Goal: Transaction & Acquisition: Download file/media

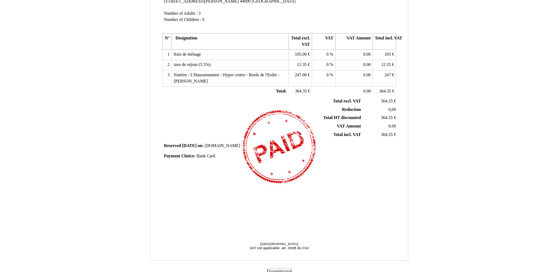
scroll to position [161, 0]
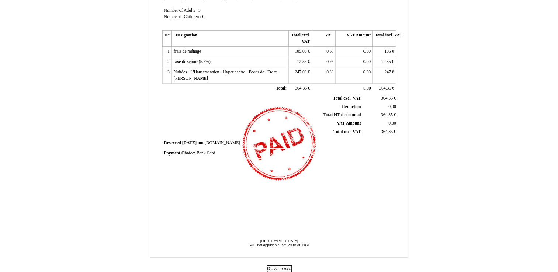
click at [282, 266] on button "Download" at bounding box center [279, 269] width 25 height 8
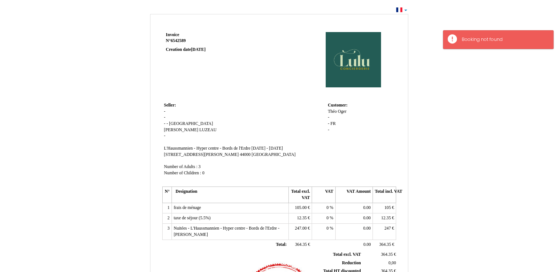
scroll to position [0, 0]
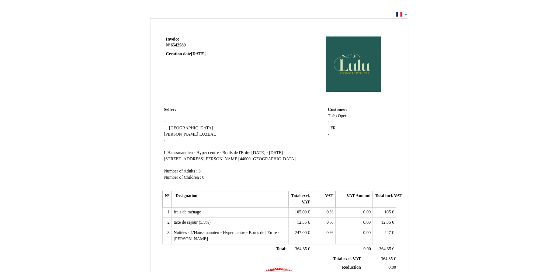
click at [404, 15] on div "Invoice Invoice N° 6542589 6542589 Creation date [DATE] Seller: Seller: - - - -…" at bounding box center [279, 221] width 558 height 425
click at [406, 14] on div "Invoice Invoice N° 6542589 6542589 Creation date [DATE] Seller: Seller: - - - -…" at bounding box center [279, 221] width 558 height 425
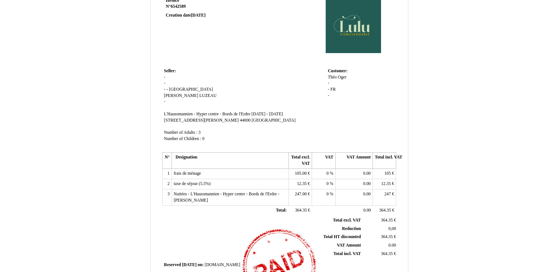
scroll to position [74, 0]
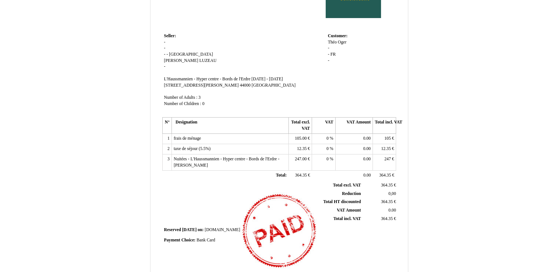
drag, startPoint x: 393, startPoint y: 180, endPoint x: 241, endPoint y: 289, distance: 186.8
click at [241, 199] on html "Invoice Invoice N° 6542589 6542589 Creation date [DATE] Seller: Seller: - - - -…" at bounding box center [279, 62] width 558 height 272
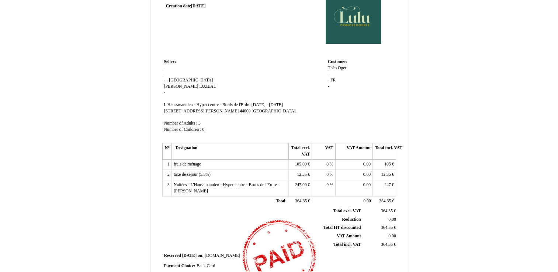
scroll to position [0, 0]
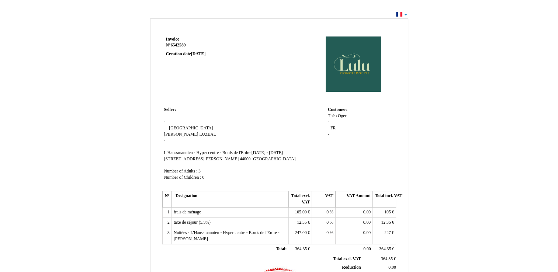
click at [478, 135] on div "Invoice Invoice N° 6542589 6542589 Creation date [DATE] Seller: Seller: - - - -…" at bounding box center [279, 225] width 432 height 417
click at [405, 15] on div "Invoice Invoice N° 6542589 6542589 Creation date [DATE] Seller: Seller: - - - -…" at bounding box center [279, 221] width 558 height 425
click at [404, 13] on div "Invoice Invoice N° 6542589 6542589 Creation date [DATE] Seller: Seller: - - - -…" at bounding box center [279, 221] width 558 height 425
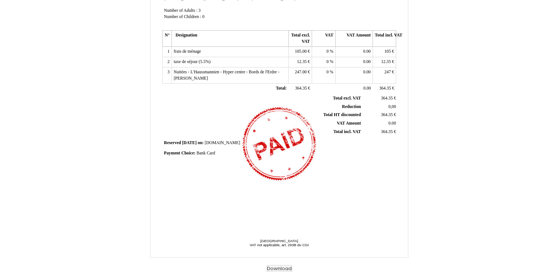
scroll to position [161, 0]
drag, startPoint x: 293, startPoint y: 145, endPoint x: 282, endPoint y: 182, distance: 38.3
click at [282, 182] on div "Invoice Invoice N° 6542589 6542589 Creation date [DATE] Seller: Seller: - - - -…" at bounding box center [279, 48] width 237 height 349
click at [444, 165] on div "Invoice Invoice N° 6542589 6542589 Creation date [DATE] Seller: Seller: - - - -…" at bounding box center [279, 64] width 432 height 417
click at [216, 196] on div "Invoice Invoice N° 6542589 6542589 Creation date [DATE] Seller: Seller: - - - -…" at bounding box center [279, 48] width 237 height 349
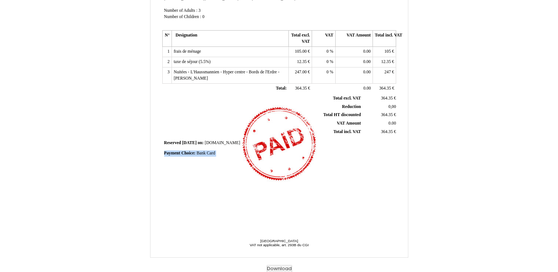
click at [216, 196] on div "Invoice Invoice N° 6542589 6542589 Creation date [DATE] Seller: Seller: - - - -…" at bounding box center [279, 48] width 237 height 349
drag, startPoint x: 216, startPoint y: 196, endPoint x: 346, endPoint y: 203, distance: 130.5
click at [348, 203] on div "Invoice Invoice N° 6542589 6542589 Creation date [DATE] Seller: Seller: - - - -…" at bounding box center [279, 48] width 237 height 349
click at [321, 194] on div "Invoice Invoice N° 6542589 6542589 Creation date [DATE] Seller: Seller: - - - -…" at bounding box center [279, 48] width 237 height 349
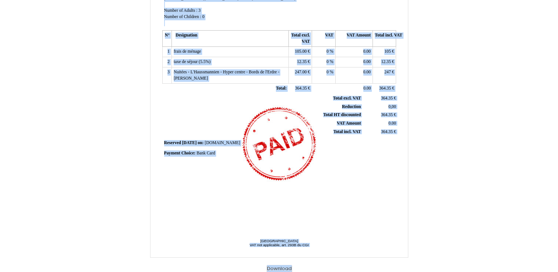
scroll to position [13, 0]
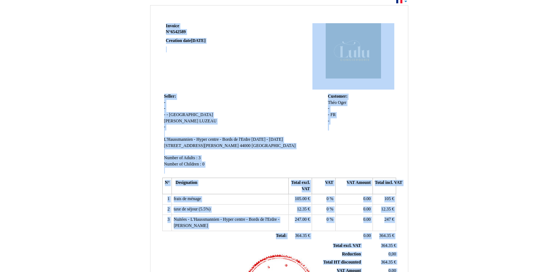
drag, startPoint x: 324, startPoint y: 185, endPoint x: 428, endPoint y: 215, distance: 108.7
click at [428, 215] on div "Invoice Invoice N° 6542589 6542589 Creation date [DATE] Seller: Seller: - - - -…" at bounding box center [279, 211] width 432 height 417
click at [428, 214] on div "Invoice Invoice N° 6542589 6542589 Creation date [DATE] Seller: Seller: - - - -…" at bounding box center [279, 211] width 432 height 417
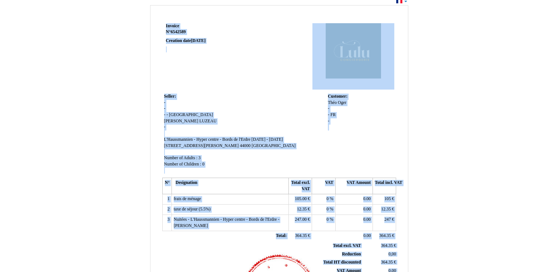
click at [176, 24] on span "Invoice" at bounding box center [172, 26] width 13 height 5
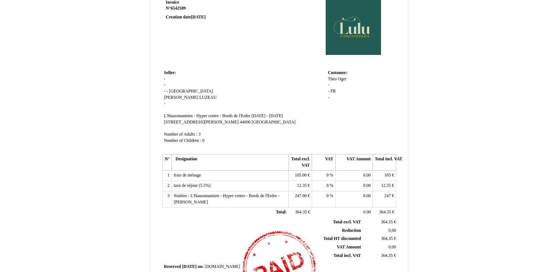
scroll to position [74, 0]
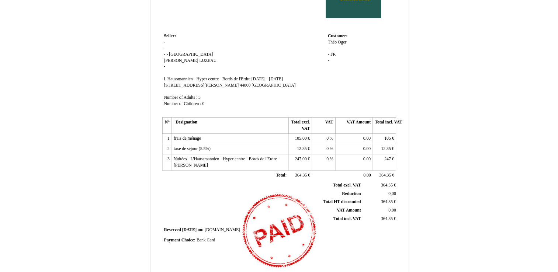
click at [470, 6] on div "Invoice Invoice N° 6542589 6542589 Creation date [DATE] Seller: Seller: - - - -…" at bounding box center [279, 151] width 432 height 417
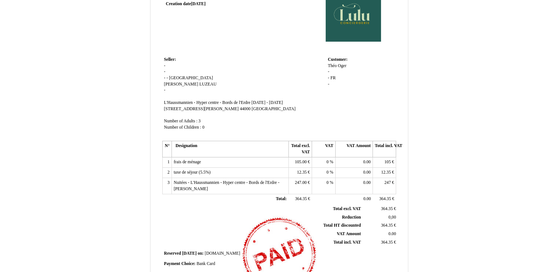
scroll to position [87, 0]
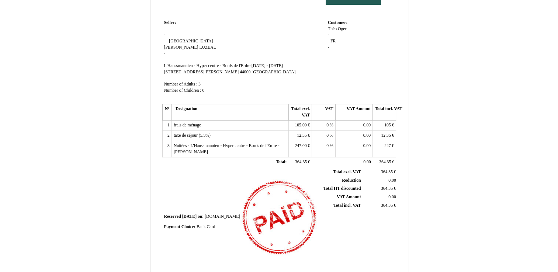
drag, startPoint x: 538, startPoint y: 0, endPoint x: 280, endPoint y: 89, distance: 272.9
click at [280, 89] on td "Seller: Seller: - - - - France France BENJAMIN BENJAMIN LUZEAU LUZEAU - SIRET L…" at bounding box center [244, 60] width 164 height 84
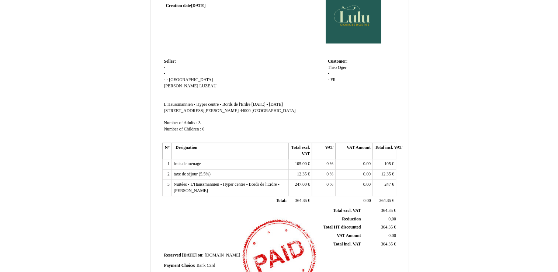
scroll to position [49, 0]
drag, startPoint x: 280, startPoint y: 89, endPoint x: 414, endPoint y: 36, distance: 143.6
click at [414, 36] on div "Invoice Invoice N° 6542589 6542589 Creation date [DATE] Seller: Seller: - - - -…" at bounding box center [279, 176] width 432 height 417
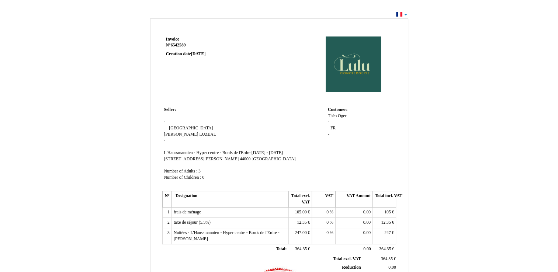
click at [405, 14] on div "Invoice Invoice N° 6542589 6542589 Creation date [DATE] Seller: Seller: - - - -…" at bounding box center [279, 221] width 558 height 425
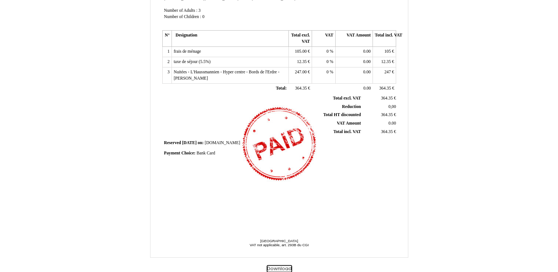
click at [283, 267] on button "Download" at bounding box center [279, 269] width 25 height 8
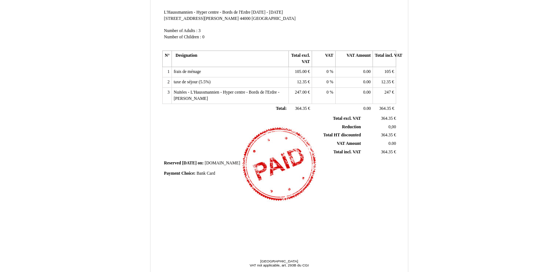
scroll to position [124, 0]
